Goal: Information Seeking & Learning: Learn about a topic

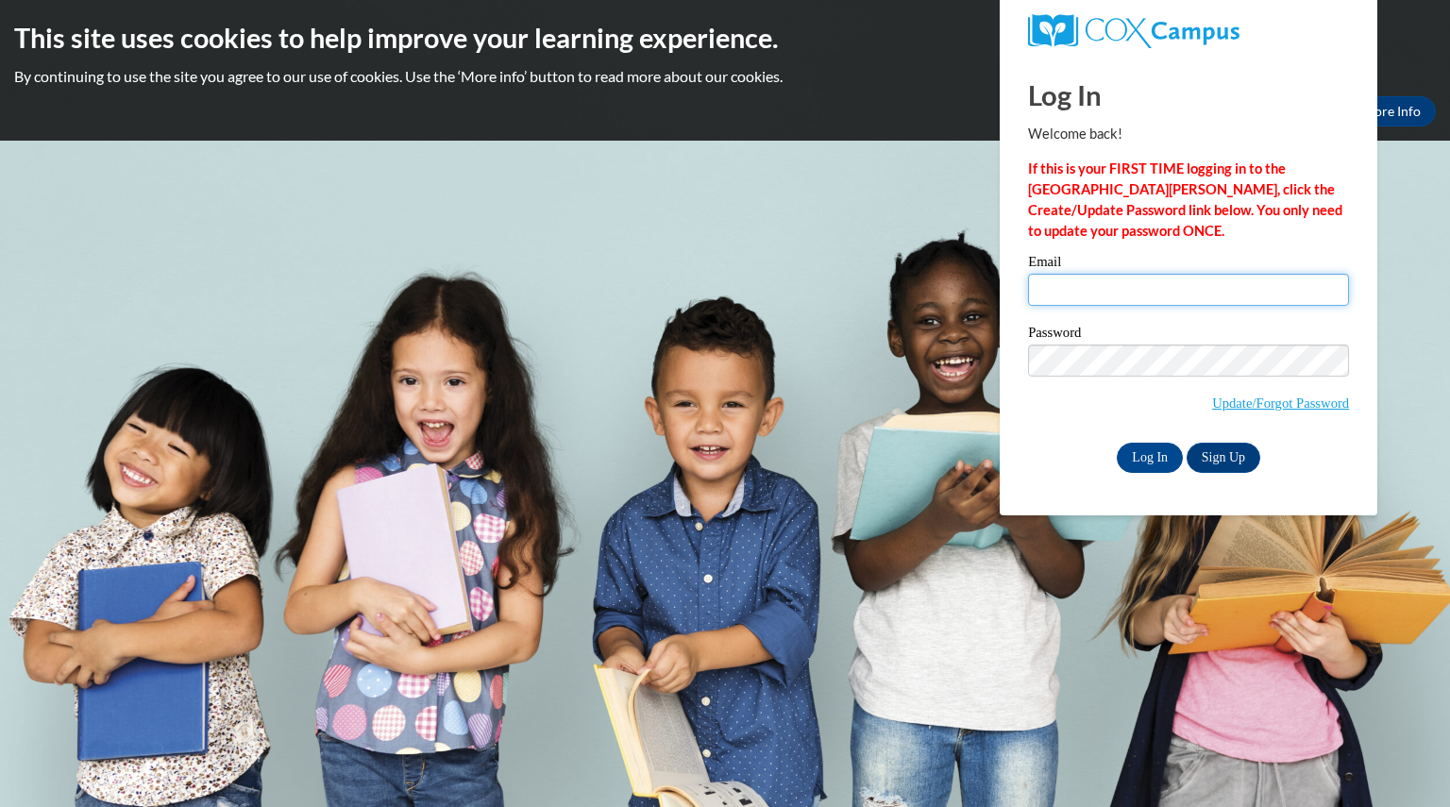
click at [1126, 288] on input "Email" at bounding box center [1188, 290] width 321 height 32
type input "rosettishawna@aasd.k12.wi.us"
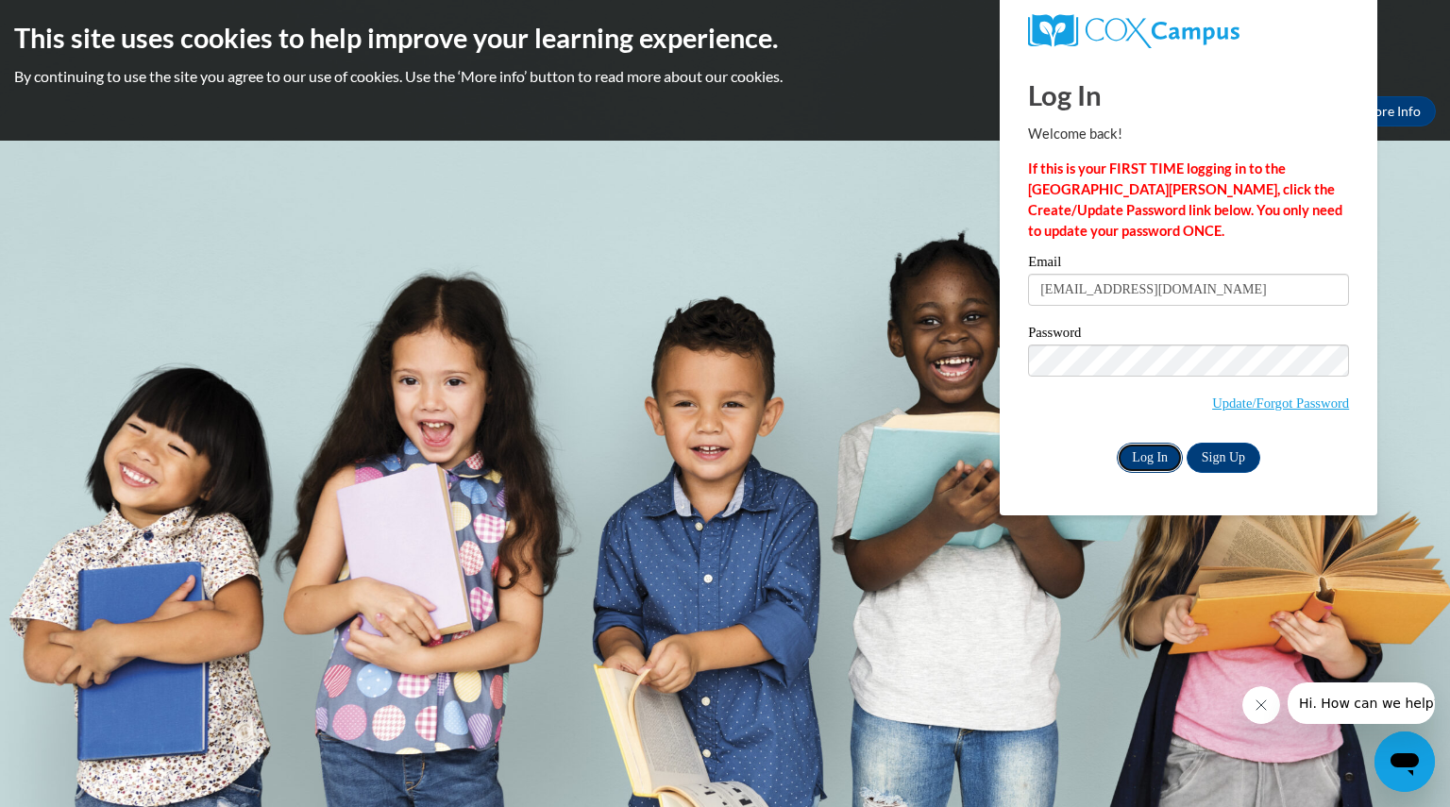
click at [1144, 454] on input "Log In" at bounding box center [1150, 458] width 66 height 30
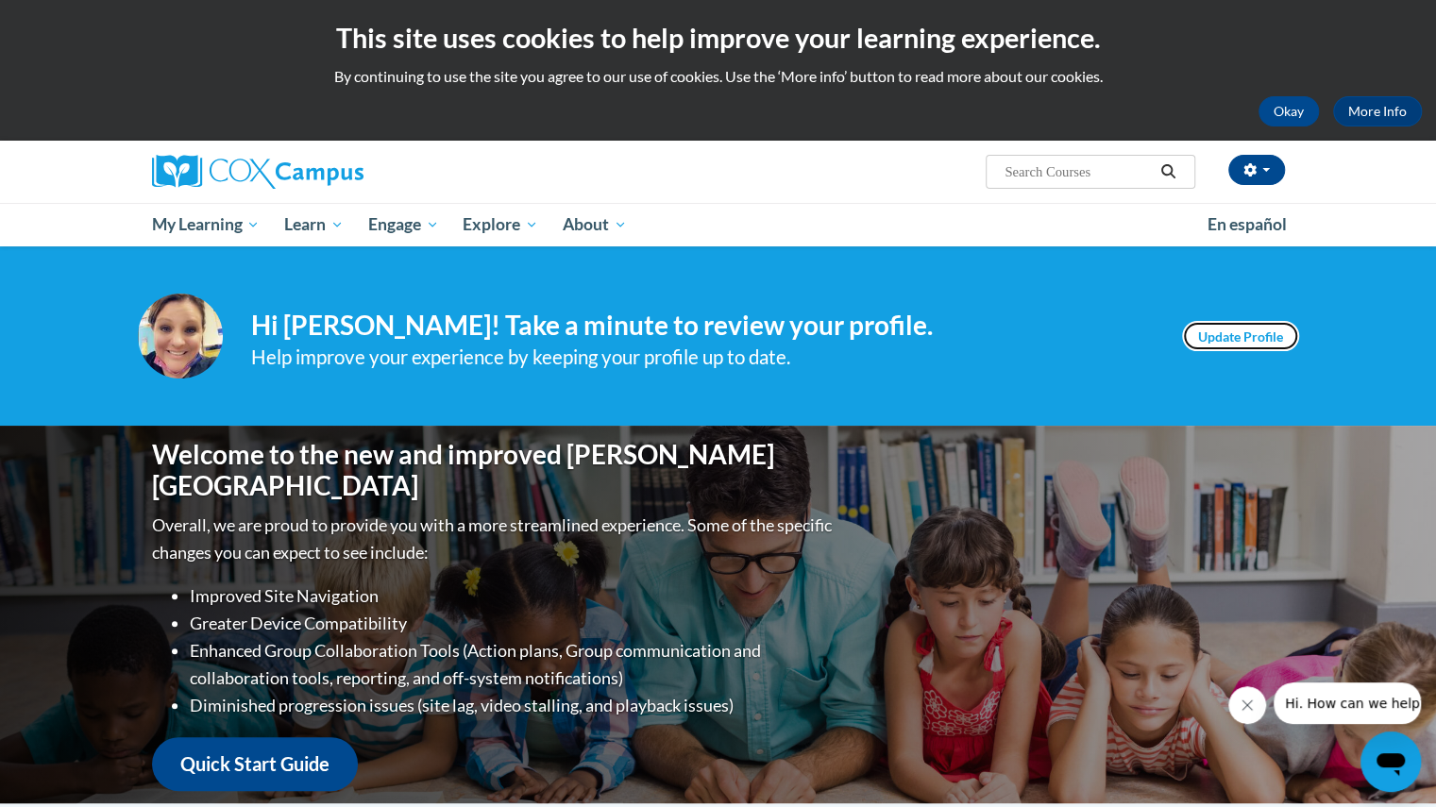
click at [1268, 341] on link "Update Profile" at bounding box center [1240, 336] width 117 height 30
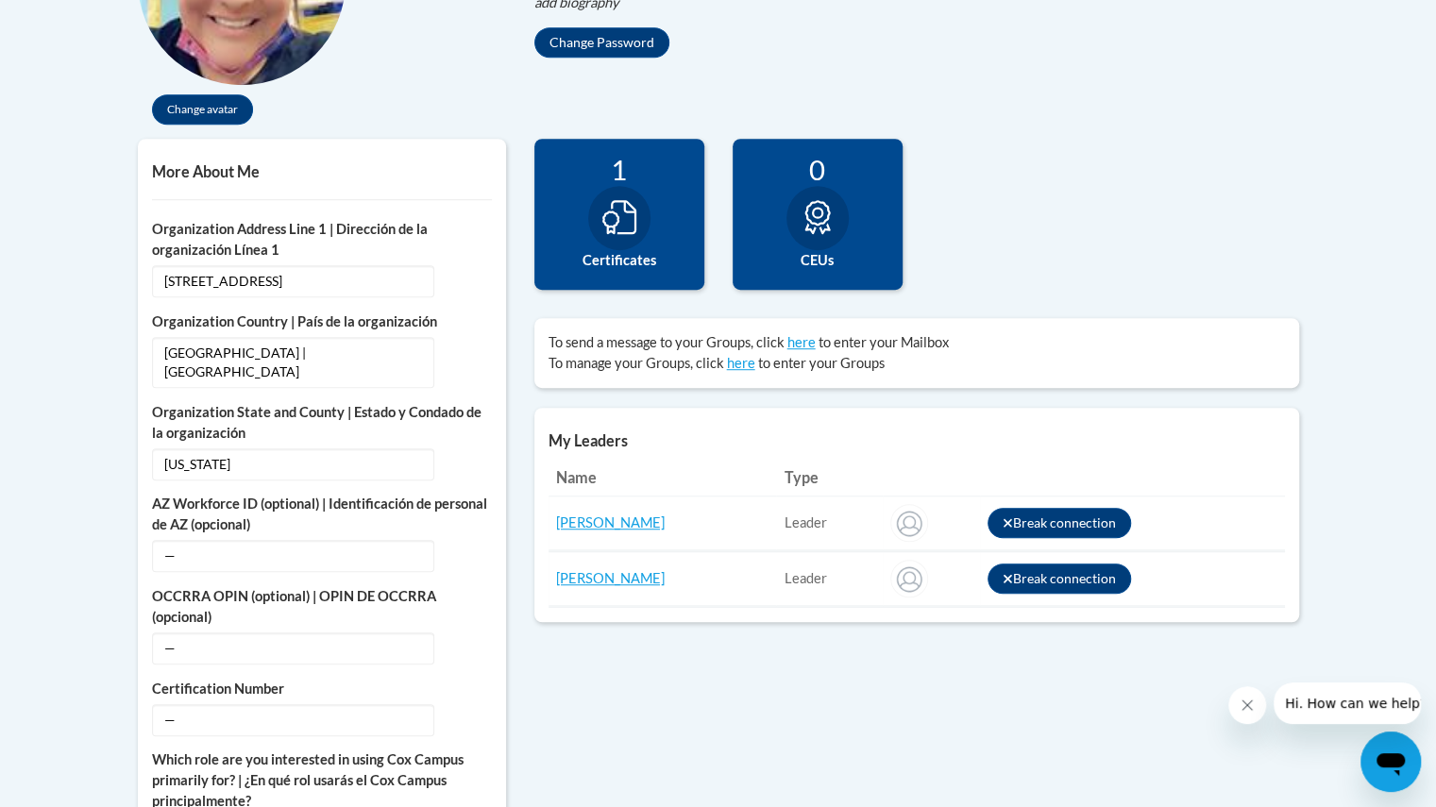
scroll to position [555, 0]
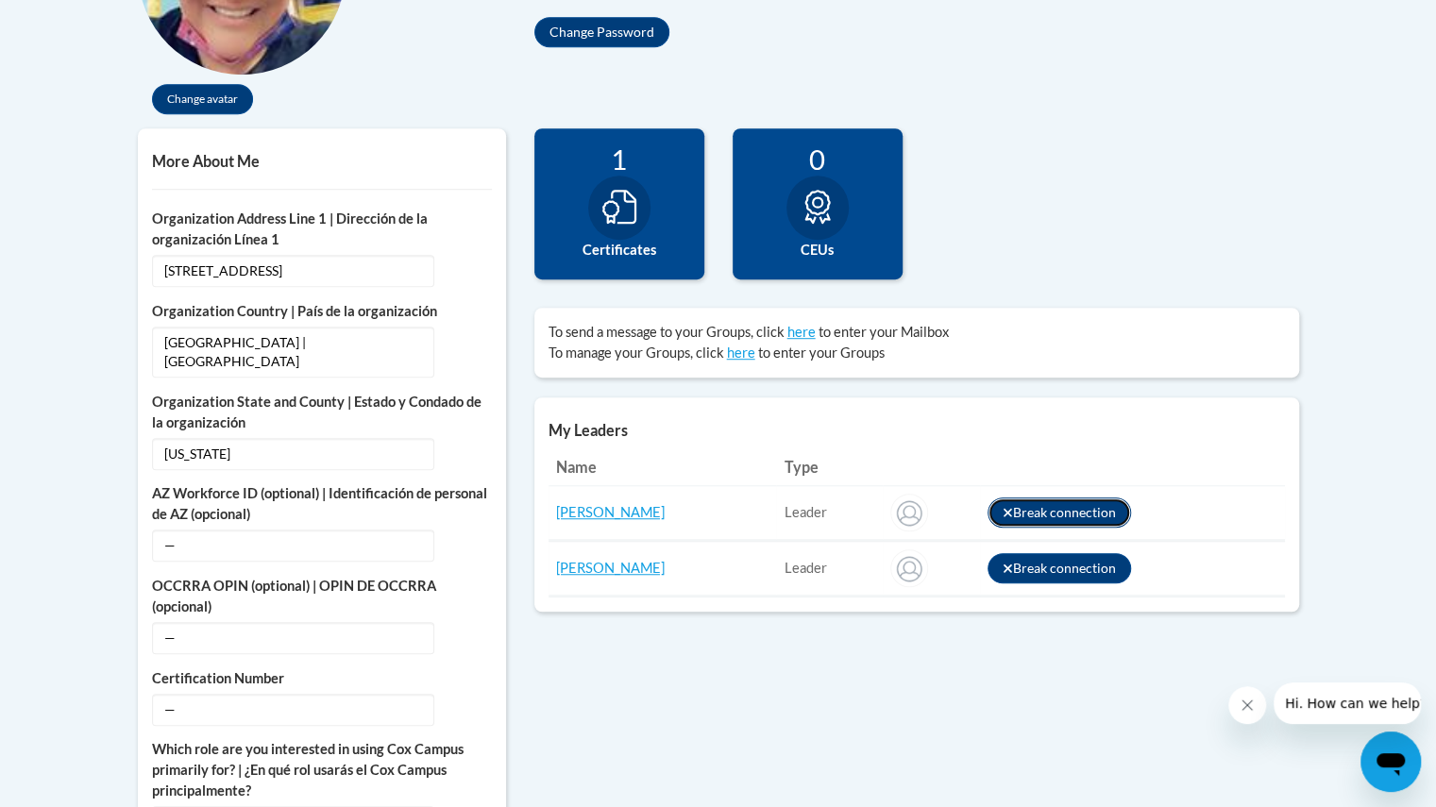
click at [1065, 503] on button "Break connection" at bounding box center [1060, 513] width 144 height 30
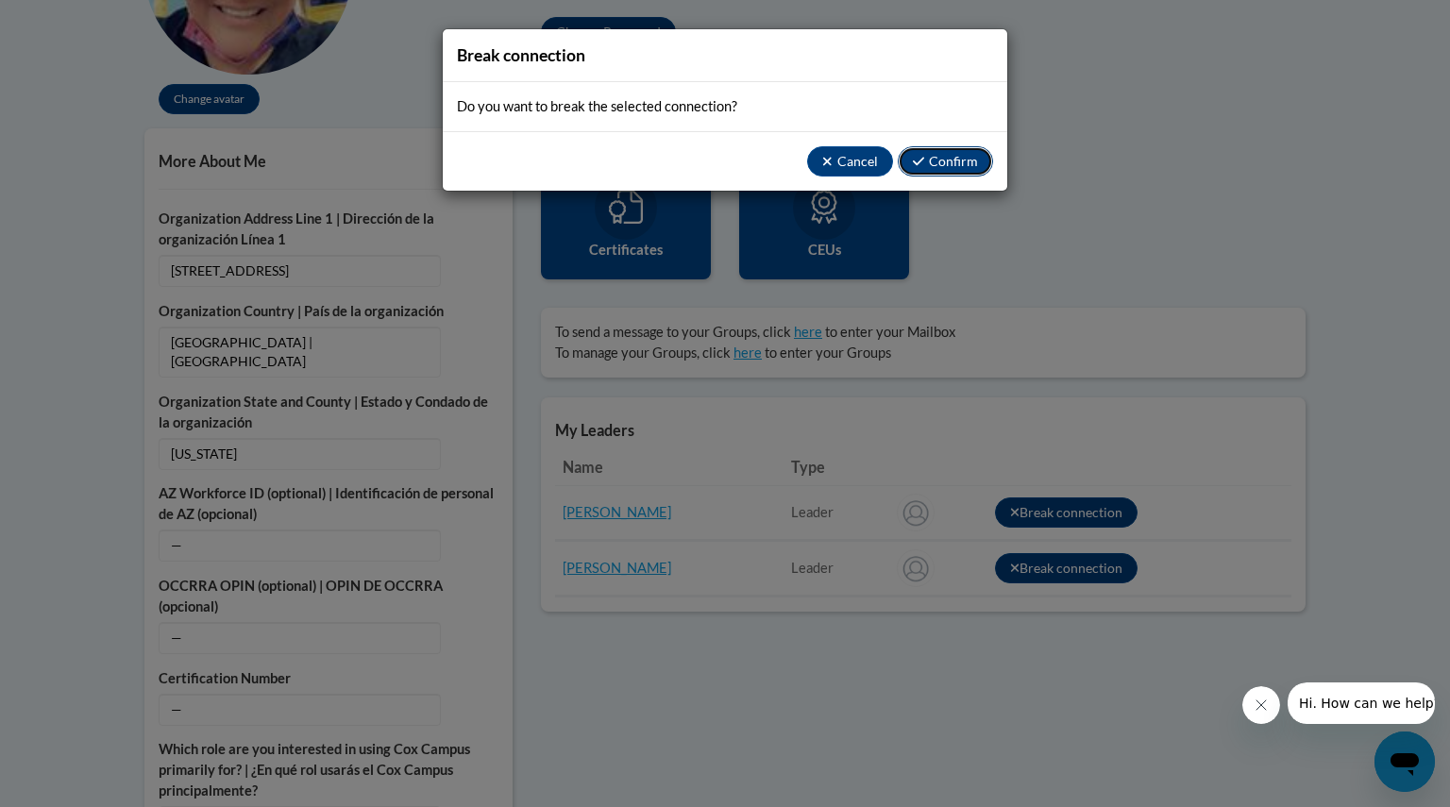
click at [953, 160] on button "Confirm" at bounding box center [945, 161] width 95 height 30
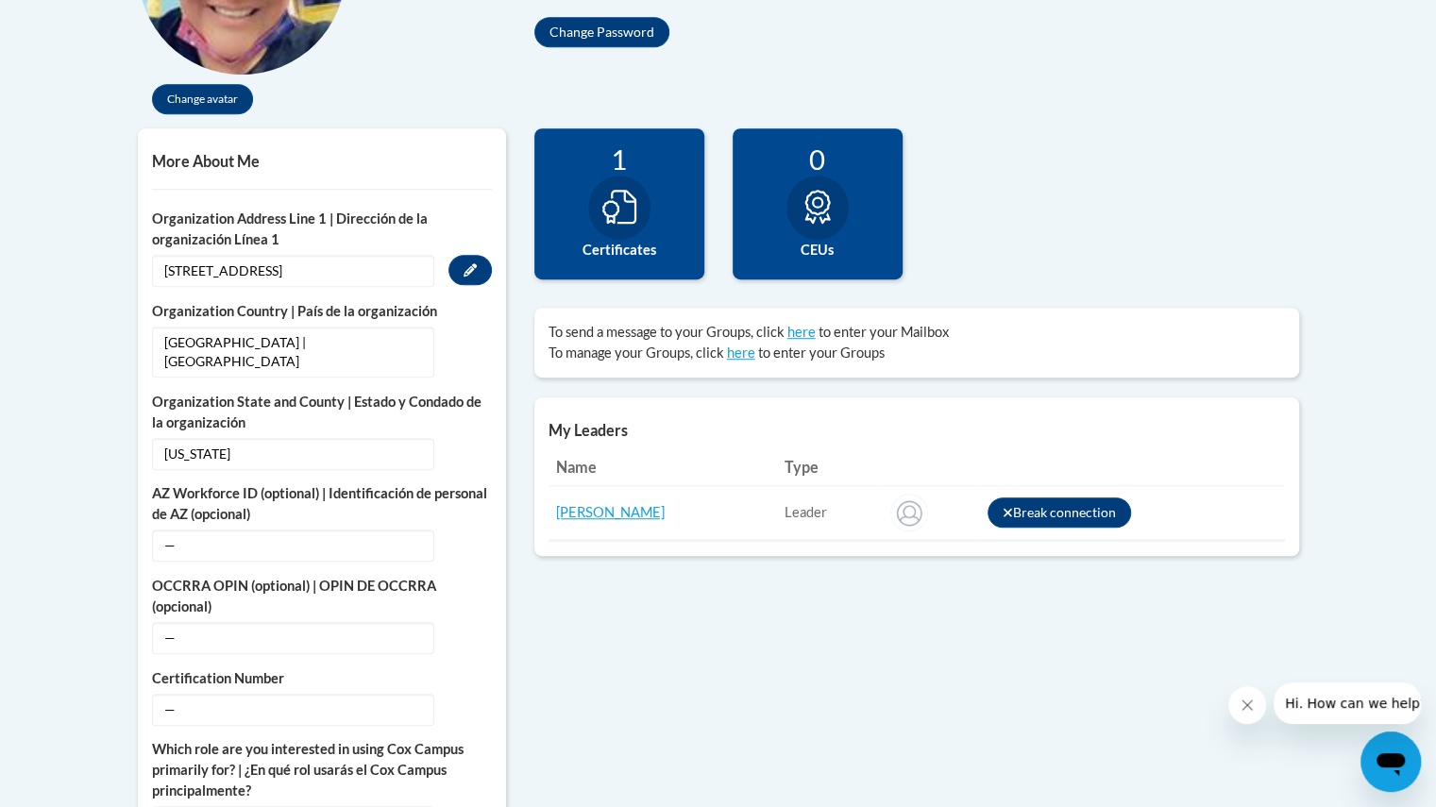
click at [261, 272] on span "2725 E. Forest St." at bounding box center [293, 271] width 282 height 32
click at [271, 270] on span "2725 E. Forest St." at bounding box center [293, 271] width 282 height 32
click at [470, 270] on icon "Custom profile fields" at bounding box center [470, 269] width 13 height 13
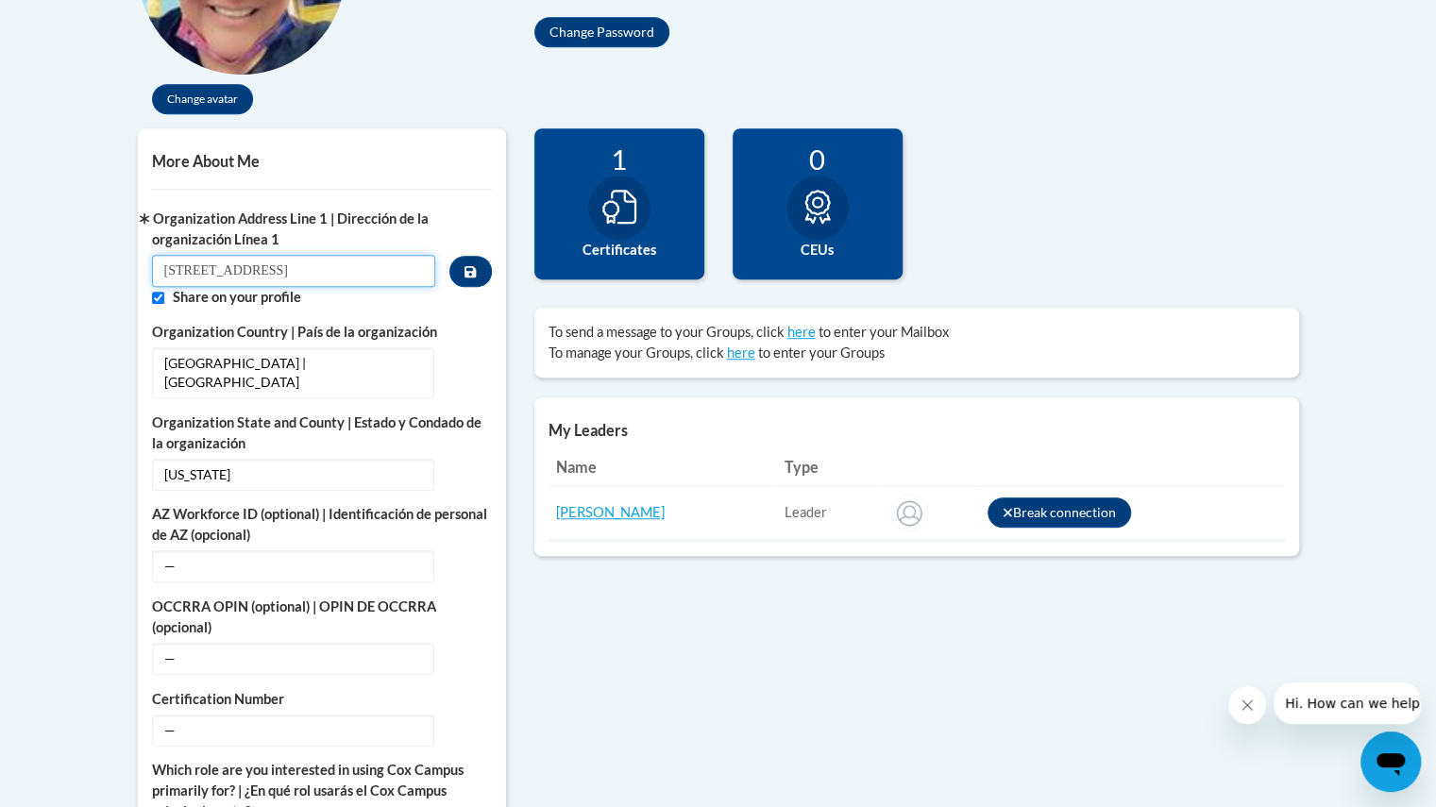
drag, startPoint x: 283, startPoint y: 266, endPoint x: 34, endPoint y: 245, distance: 250.1
click at [34, 245] on body "This site uses cookies to help improve your learning experience. By continuing …" at bounding box center [718, 813] width 1436 height 2736
type input "305 W Foster St"
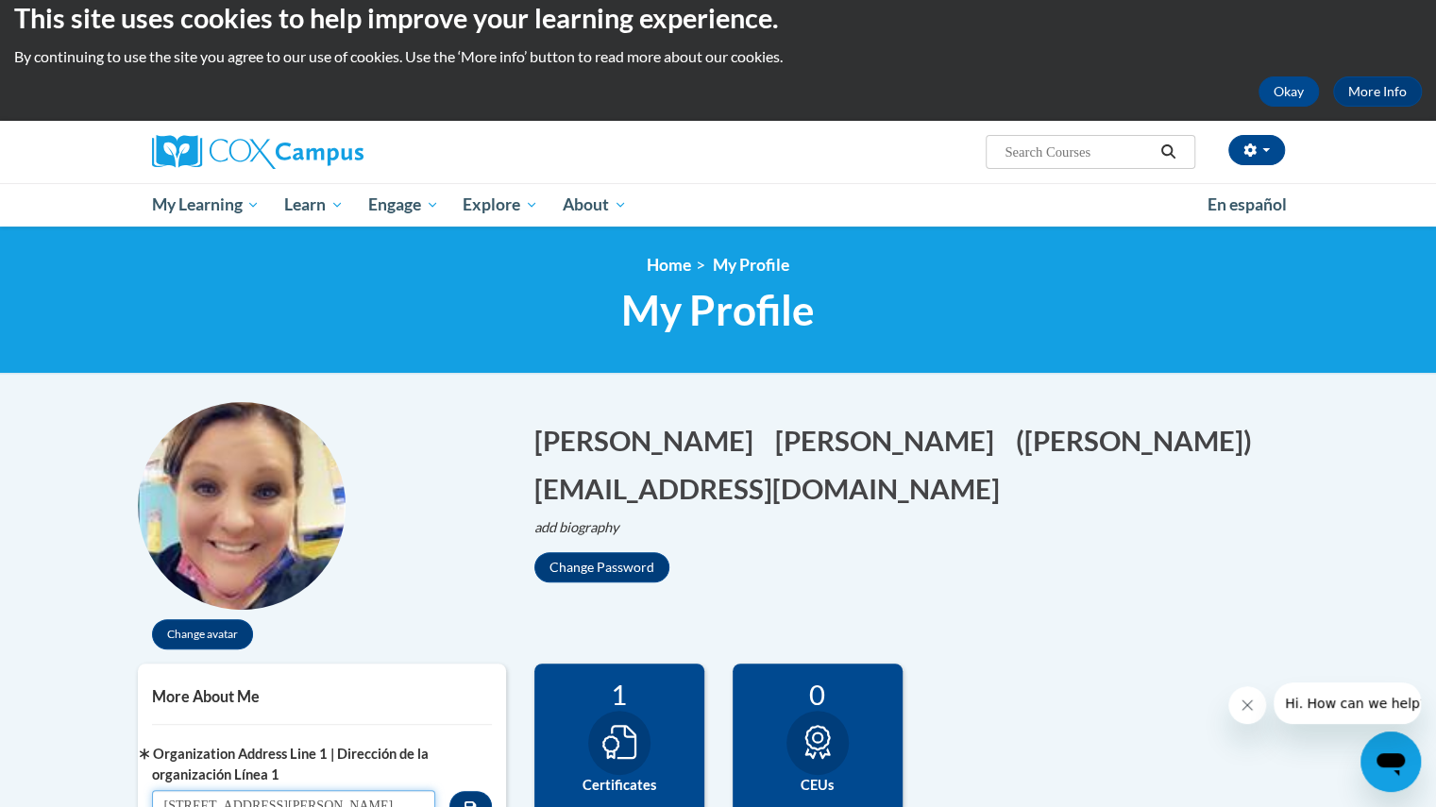
scroll to position [0, 0]
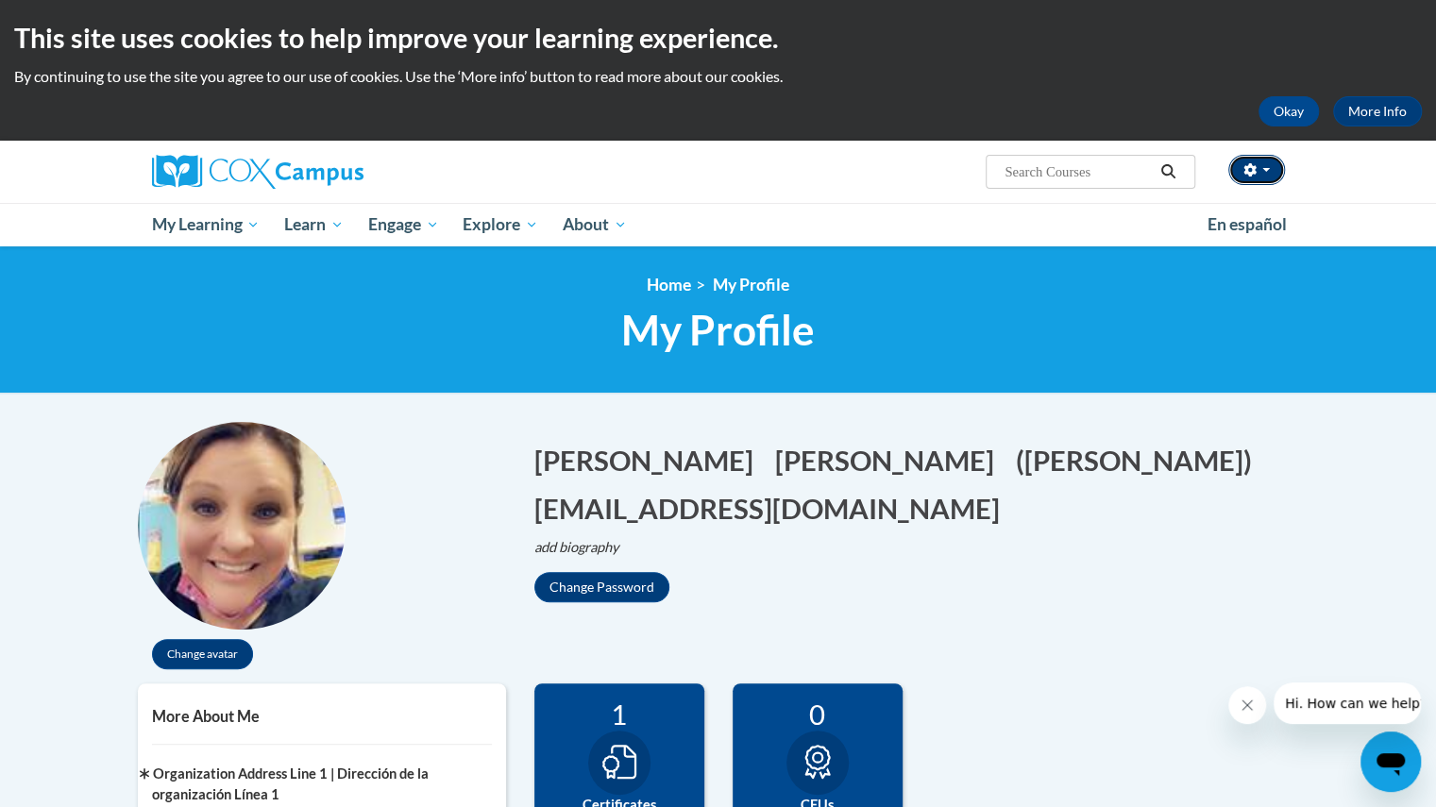
click at [1265, 167] on button "button" at bounding box center [1256, 170] width 57 height 30
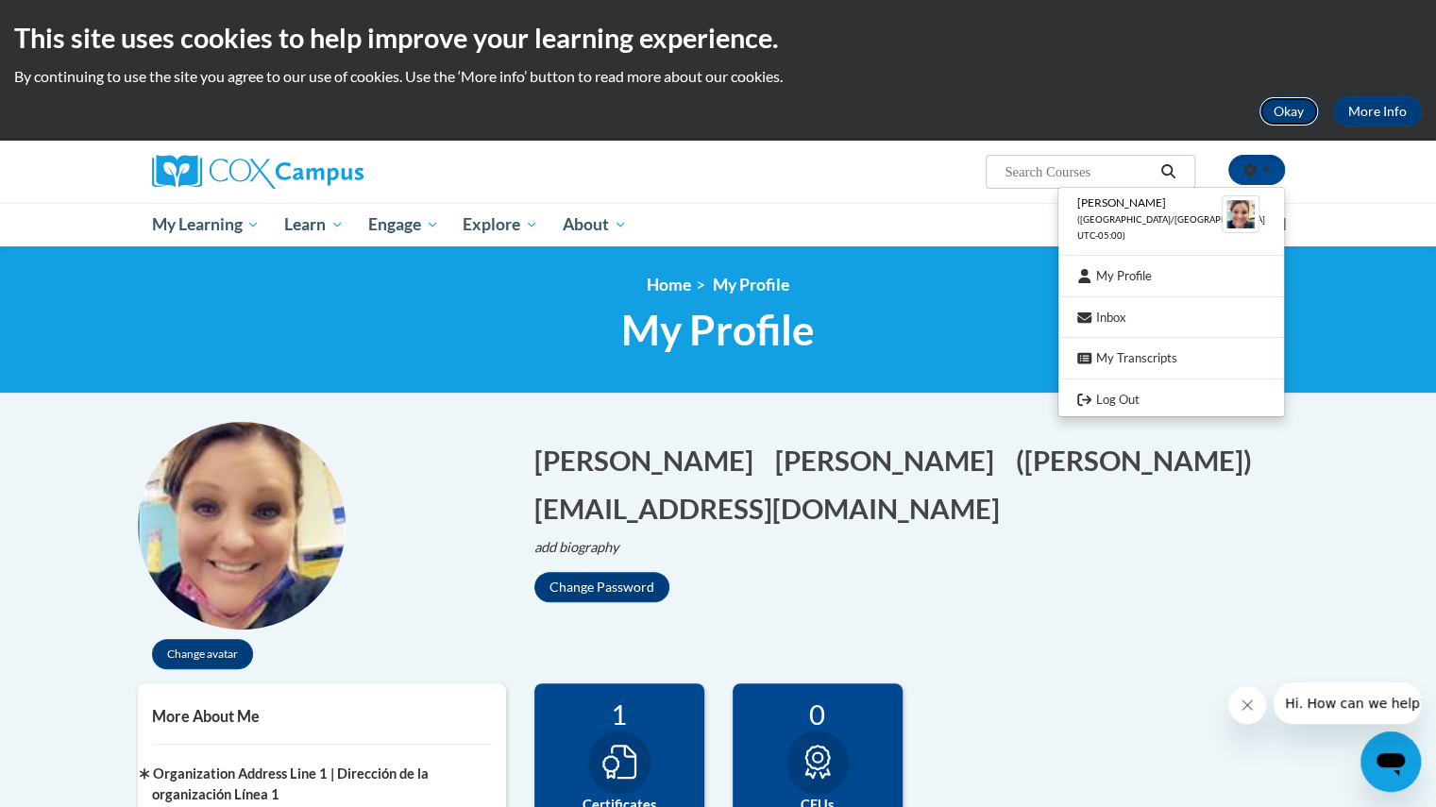
click at [1291, 110] on button "Okay" at bounding box center [1289, 111] width 60 height 30
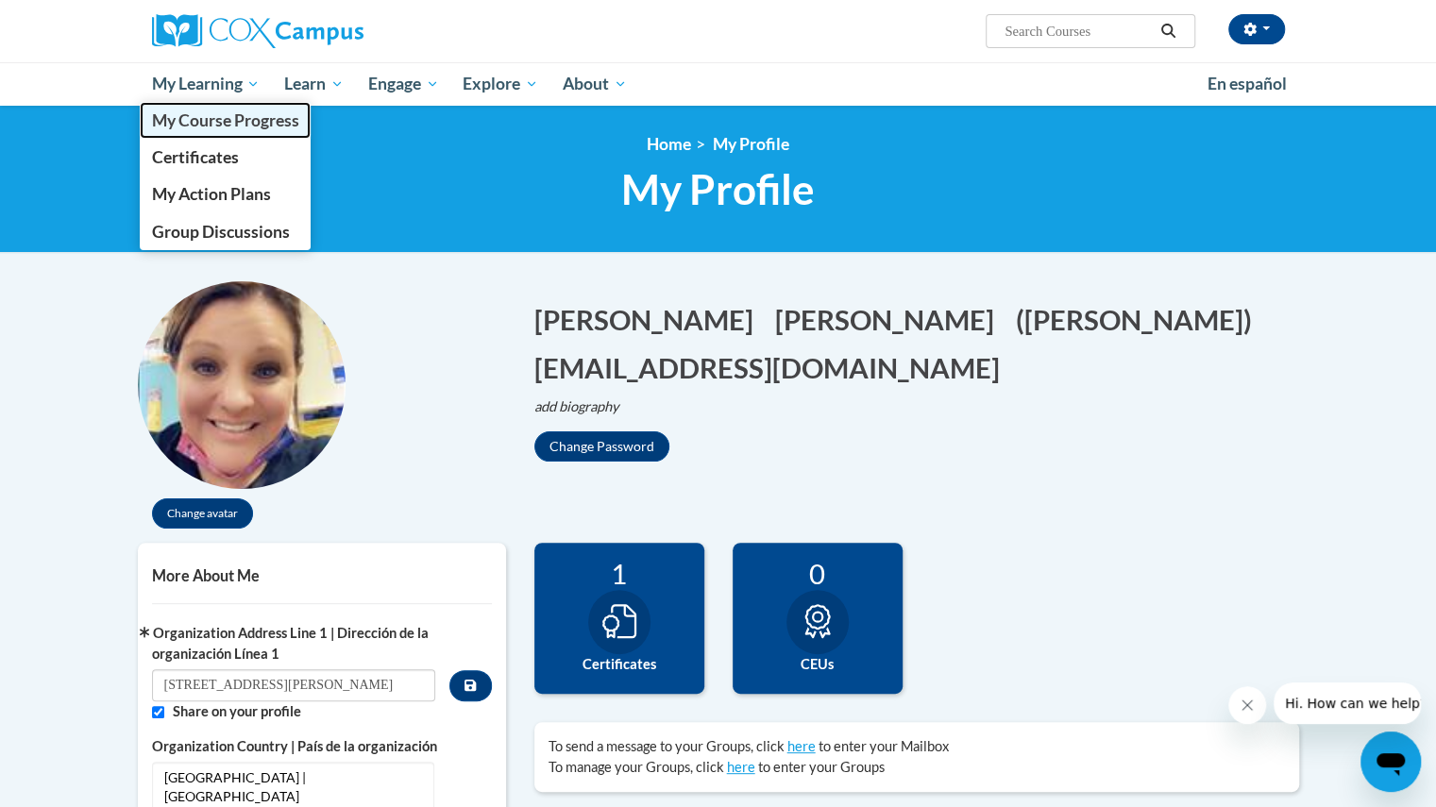
click at [229, 120] on span "My Course Progress" at bounding box center [224, 120] width 147 height 20
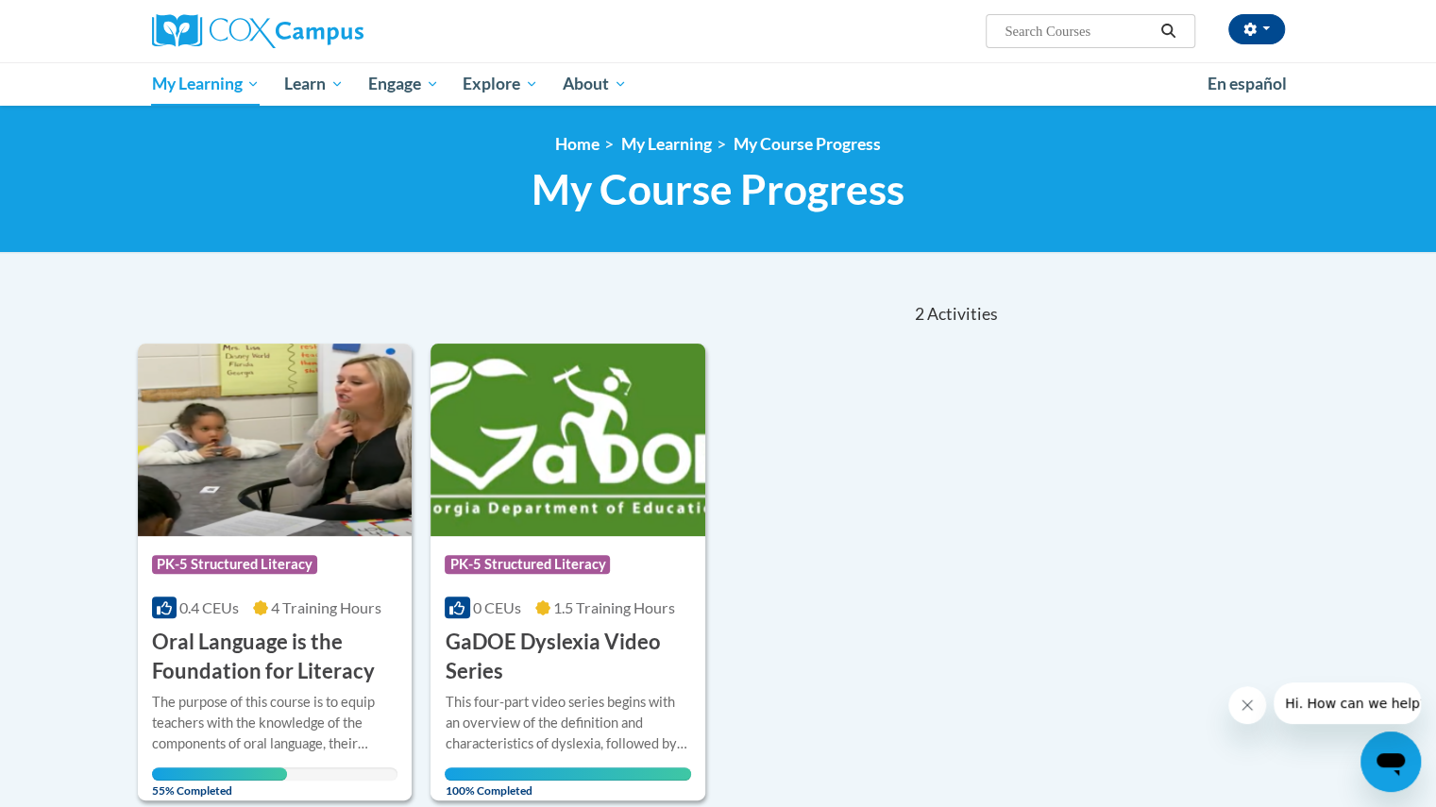
click at [238, 110] on div "<en>Home</en><fr>Accueil</fr><de>Zuhause</de><it>Casa</it><es>Casa</es><pt>Casa…" at bounding box center [718, 179] width 1436 height 147
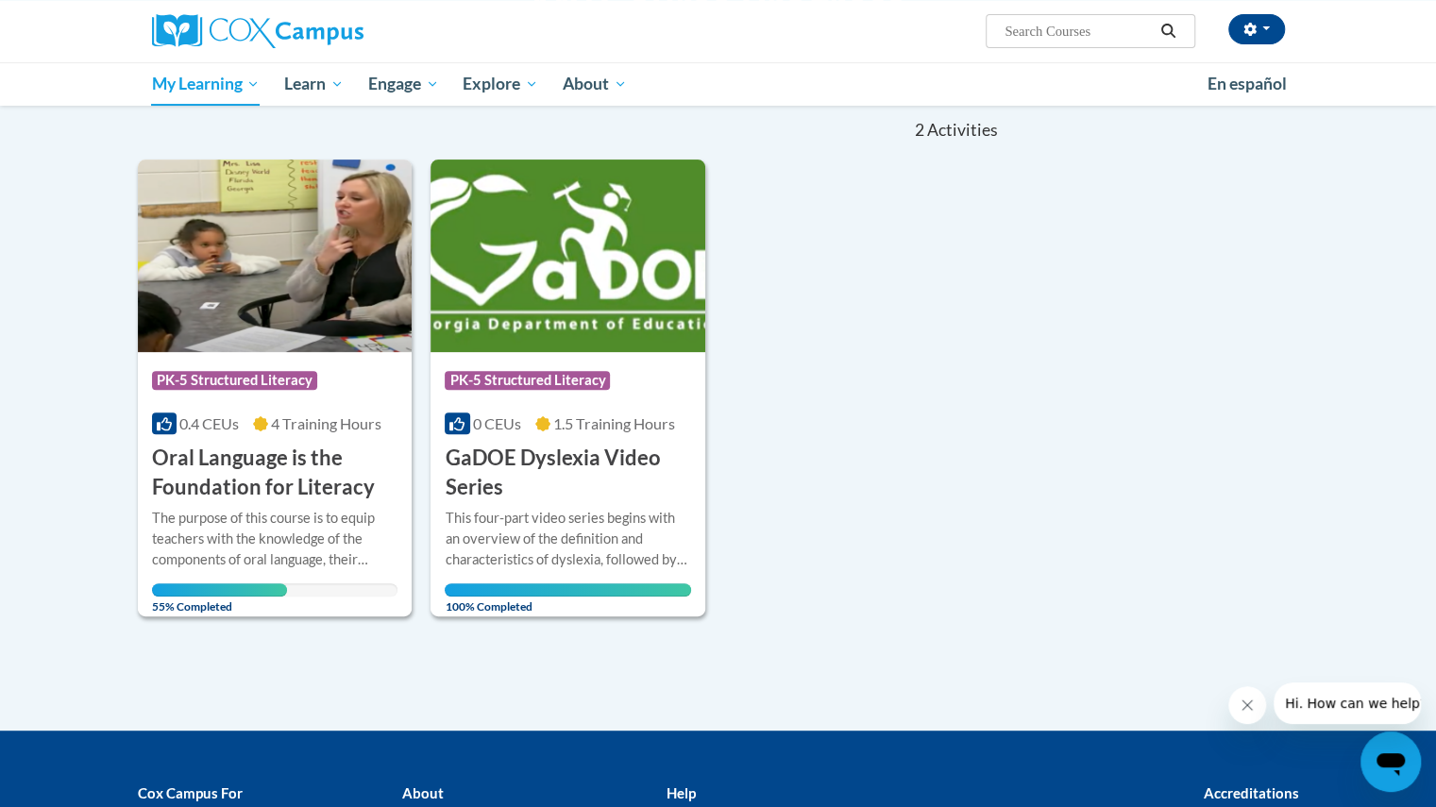
scroll to position [183, 0]
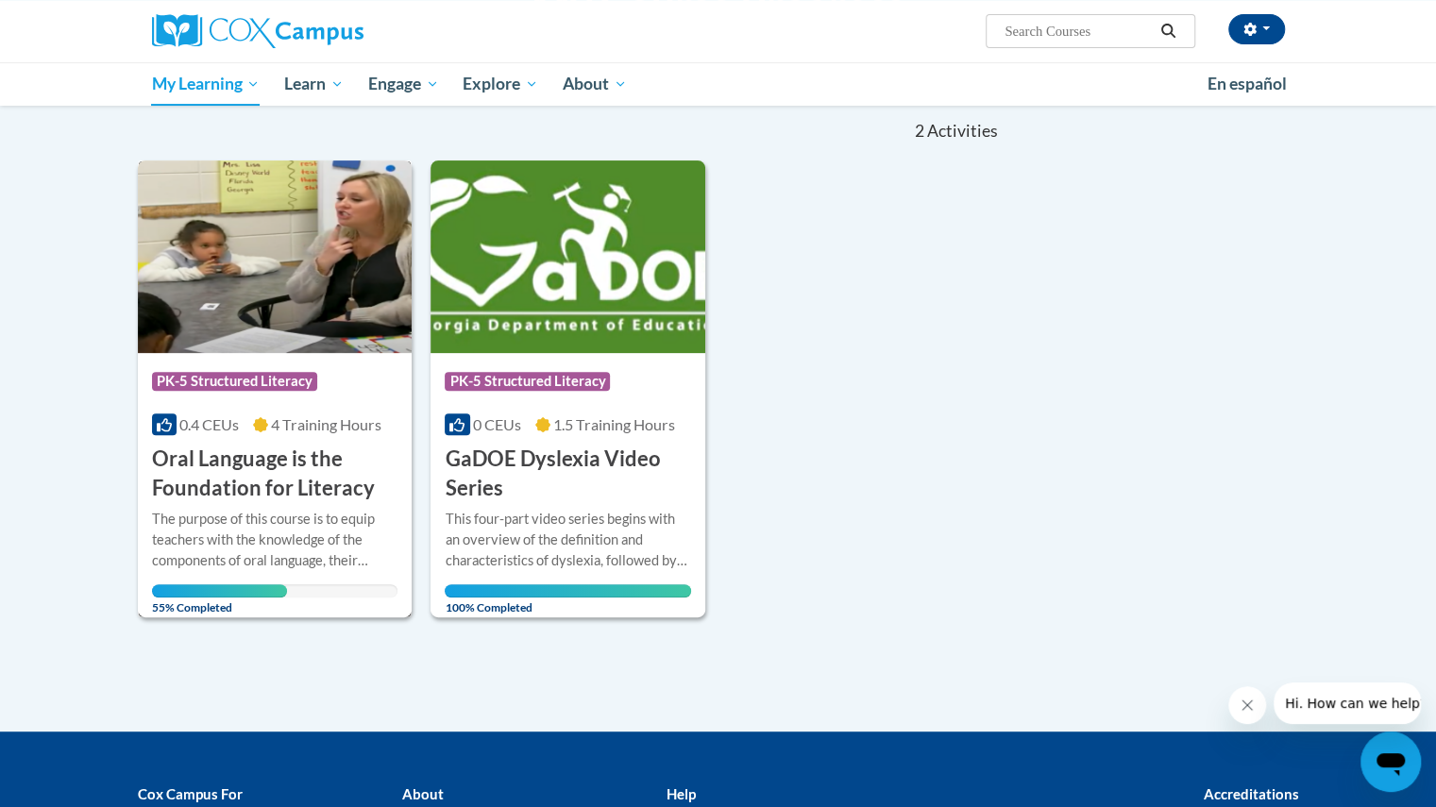
click at [264, 466] on h3 "Oral Language is the Foundation for Literacy" at bounding box center [275, 474] width 246 height 59
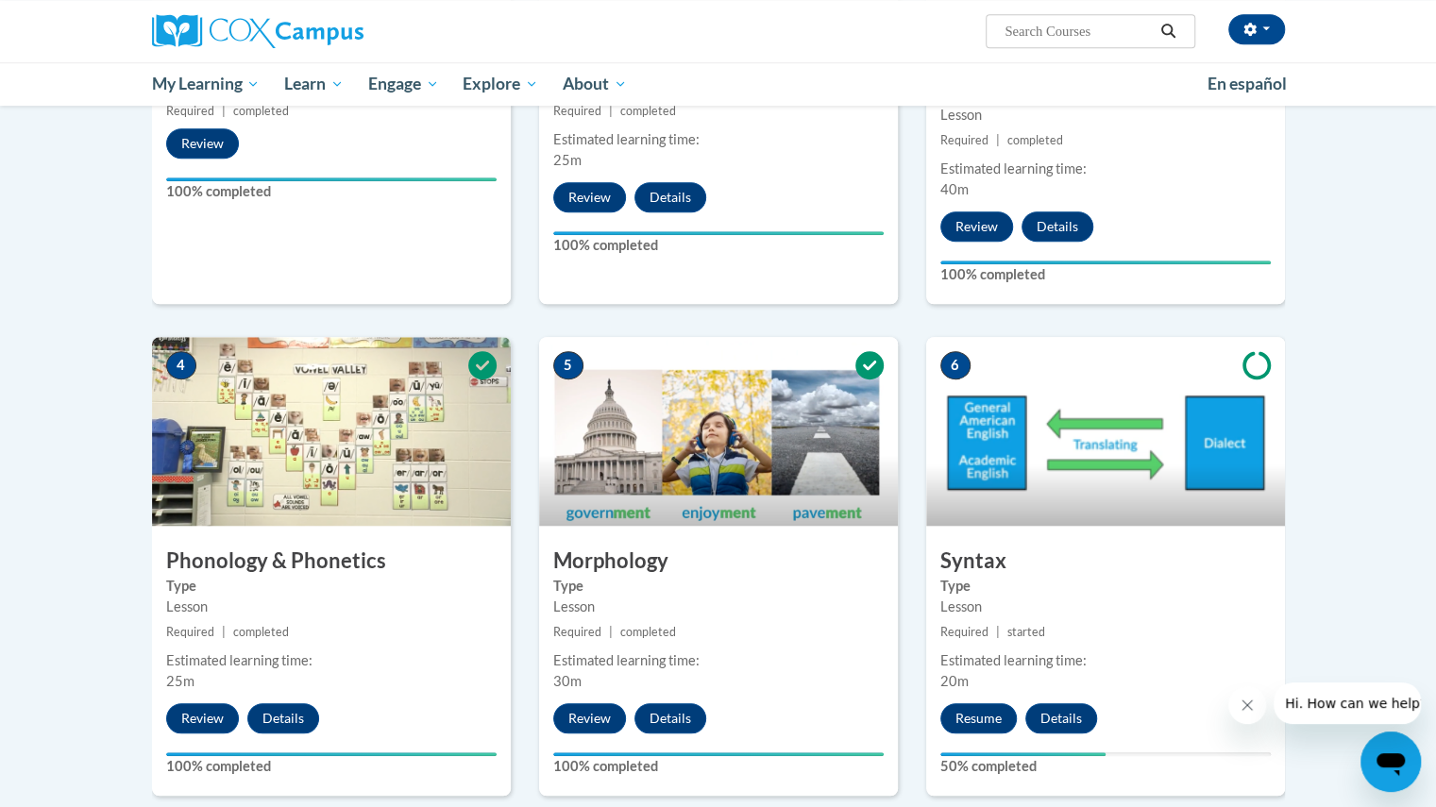
scroll to position [715, 0]
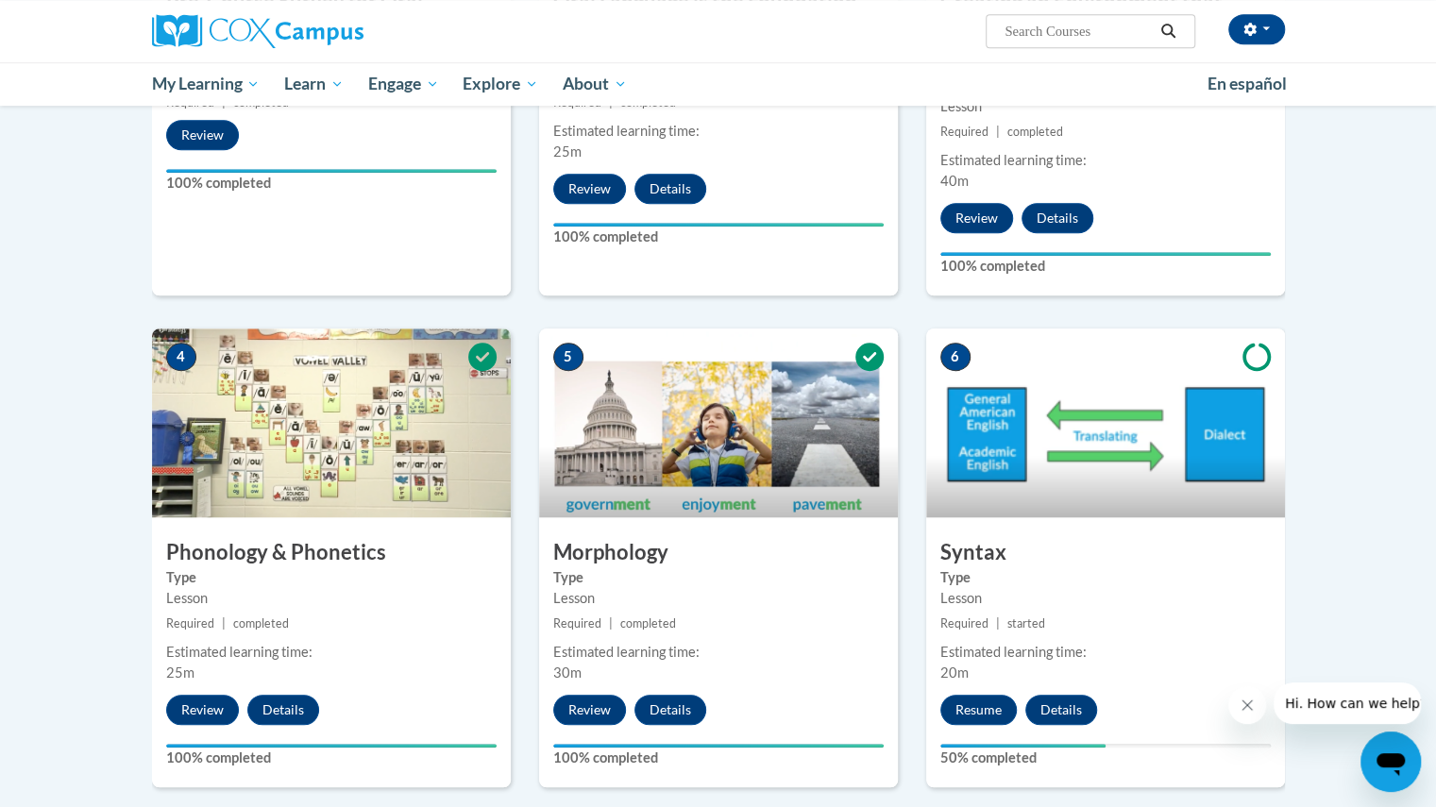
click at [263, 391] on img at bounding box center [331, 423] width 359 height 189
click at [283, 408] on img at bounding box center [331, 423] width 359 height 189
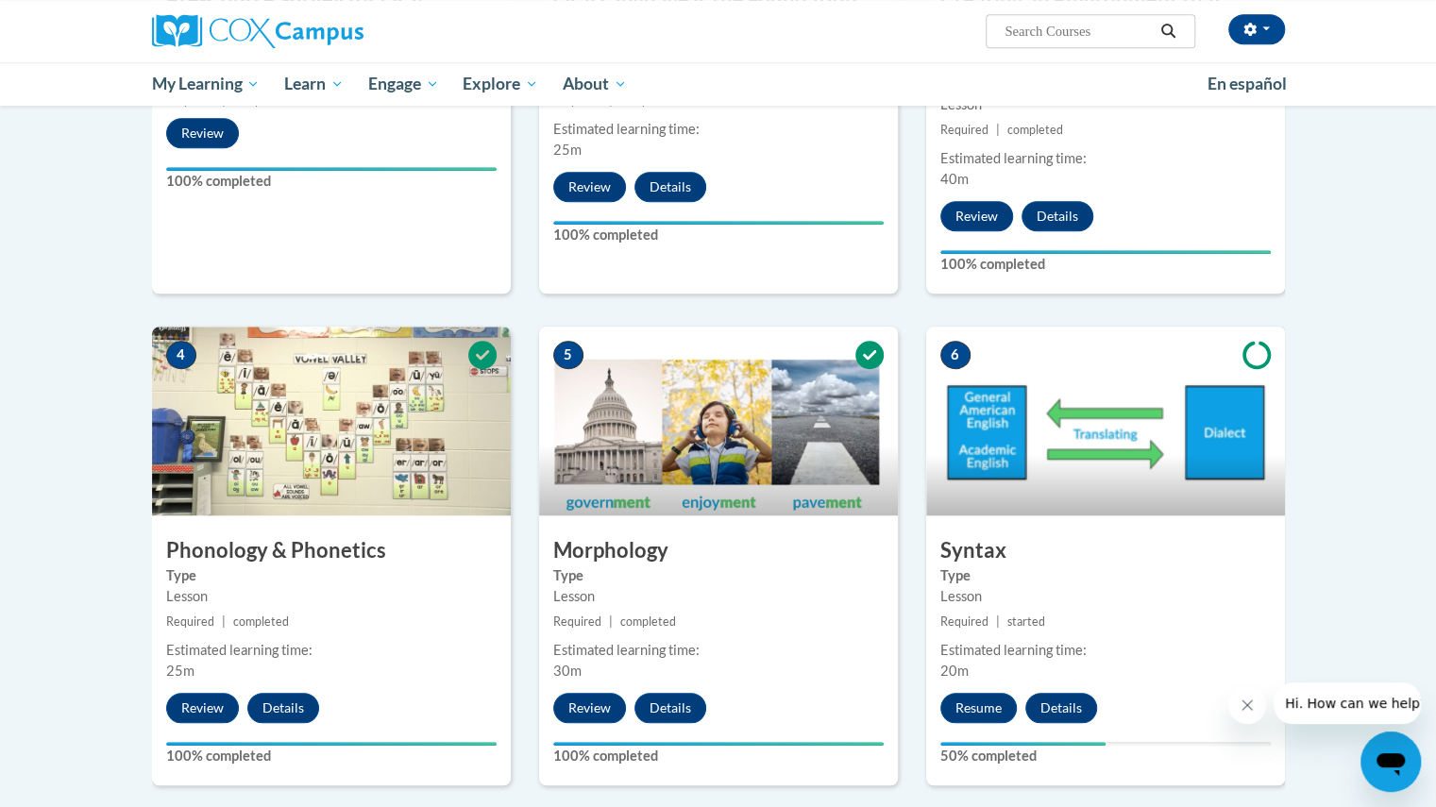
scroll to position [718, 0]
